Goal: Task Accomplishment & Management: Manage account settings

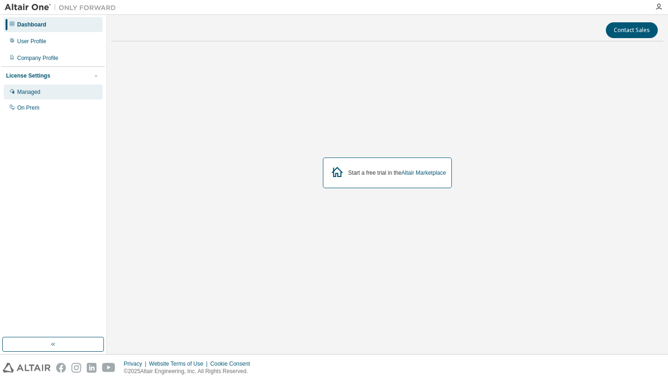
click at [26, 90] on div "Managed" at bounding box center [28, 91] width 23 height 7
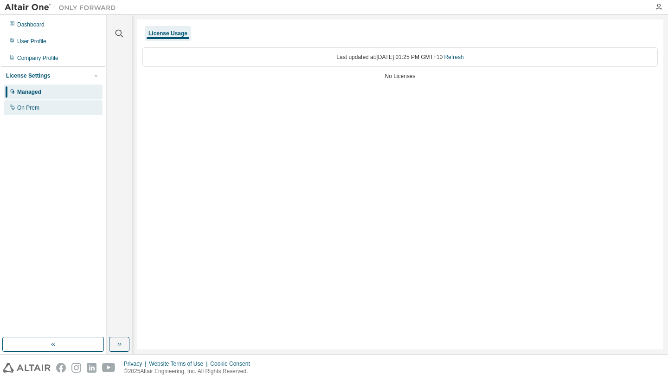
click at [33, 111] on div "On Prem" at bounding box center [53, 107] width 99 height 15
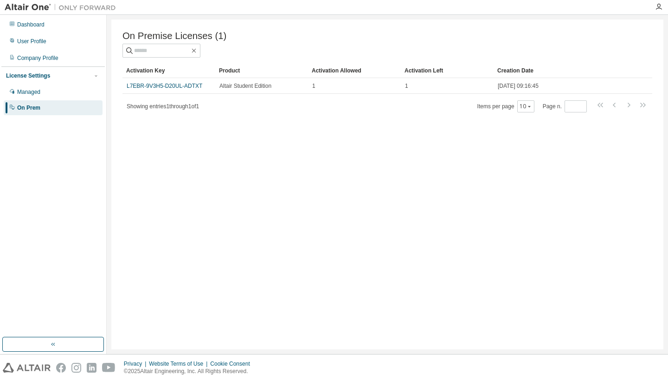
click at [283, 144] on div "On Premise Licenses (1) Clear Load Save Save As Field Operator Value Select fil…" at bounding box center [387, 184] width 552 height 330
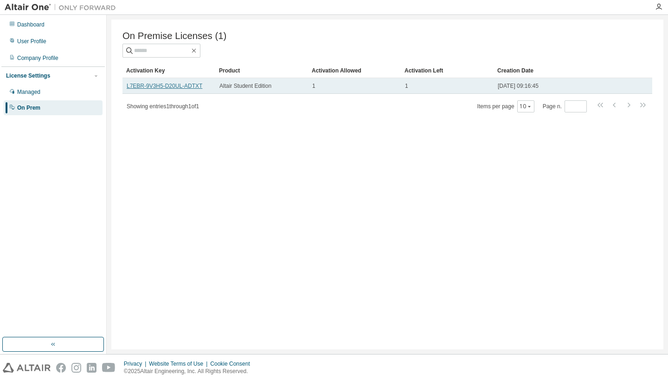
click at [197, 87] on link "L7EBR-9V3H5-D20UL-ADTXT" at bounding box center [165, 86] width 76 height 6
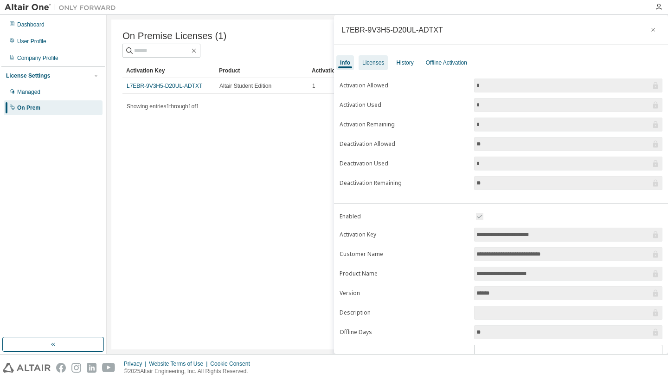
click at [376, 65] on div "Licenses" at bounding box center [373, 62] width 22 height 7
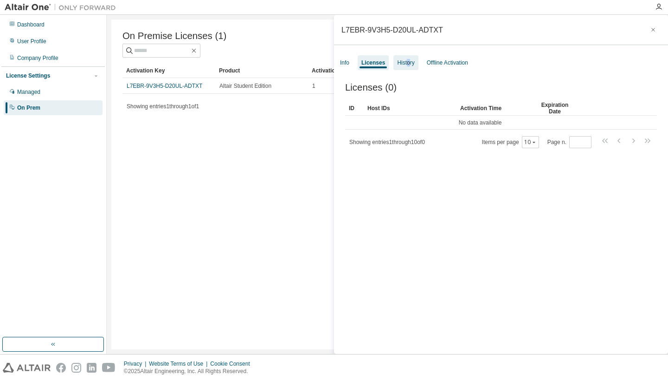
click at [411, 64] on div "History" at bounding box center [405, 62] width 17 height 7
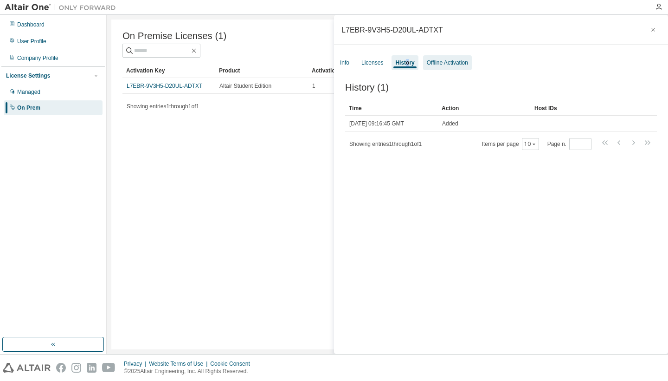
click at [446, 64] on div "Offline Activation" at bounding box center [447, 62] width 41 height 7
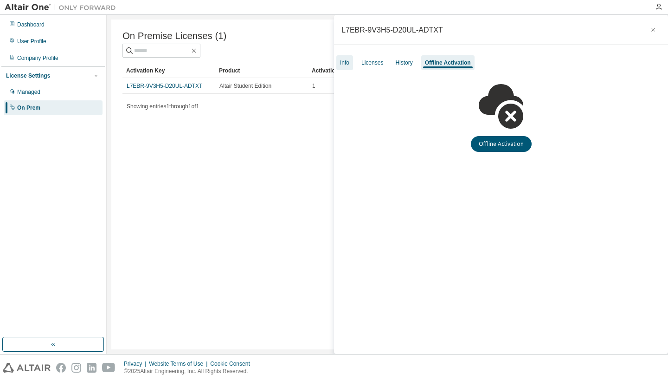
click at [349, 64] on div "Info" at bounding box center [344, 62] width 9 height 7
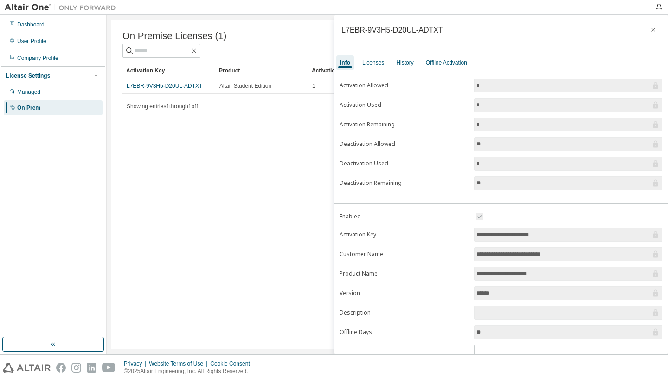
drag, startPoint x: 548, startPoint y: 232, endPoint x: 474, endPoint y: 232, distance: 73.8
click at [474, 232] on span "**********" at bounding box center [568, 234] width 188 height 14
click at [650, 28] on icon "button" at bounding box center [653, 29] width 6 height 7
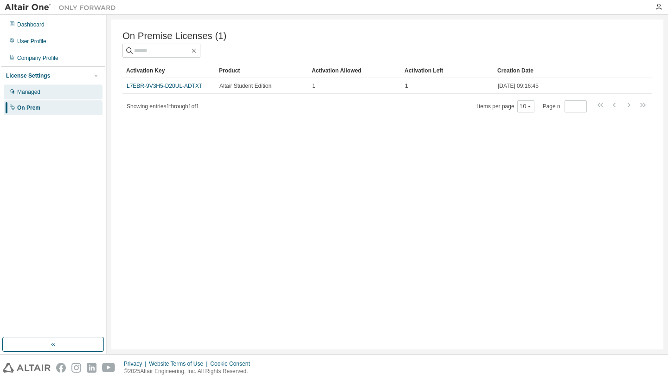
click at [43, 97] on div "Managed" at bounding box center [53, 91] width 99 height 15
